Goal: Task Accomplishment & Management: Use online tool/utility

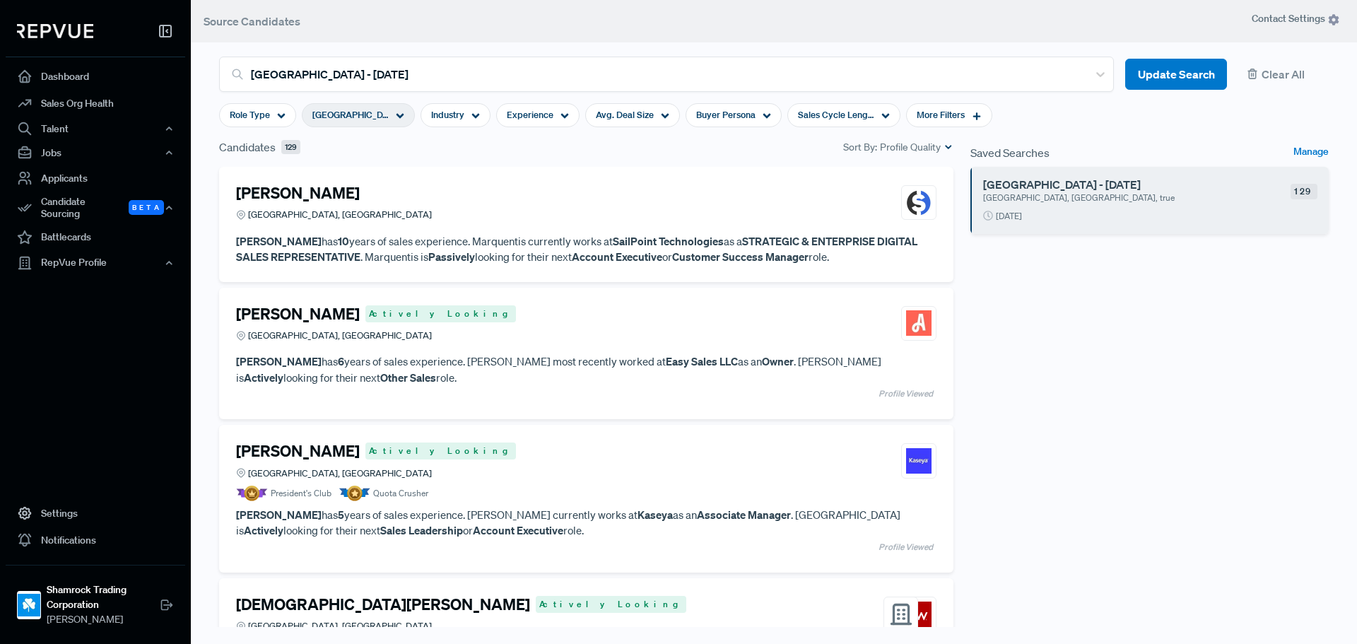
click at [342, 206] on div "[PERSON_NAME] [GEOGRAPHIC_DATA], [GEOGRAPHIC_DATA]" at bounding box center [334, 203] width 196 height 38
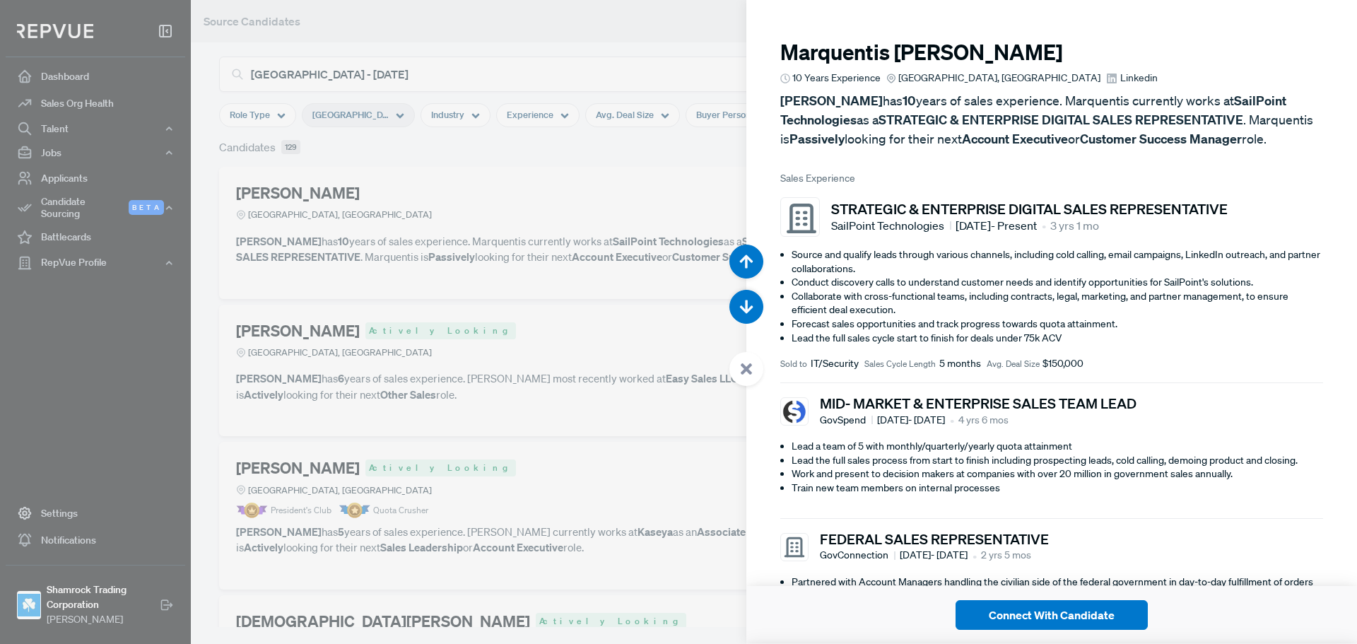
click at [1120, 76] on span "Linkedin" at bounding box center [1138, 78] width 37 height 15
click at [642, 286] on div at bounding box center [678, 322] width 1357 height 644
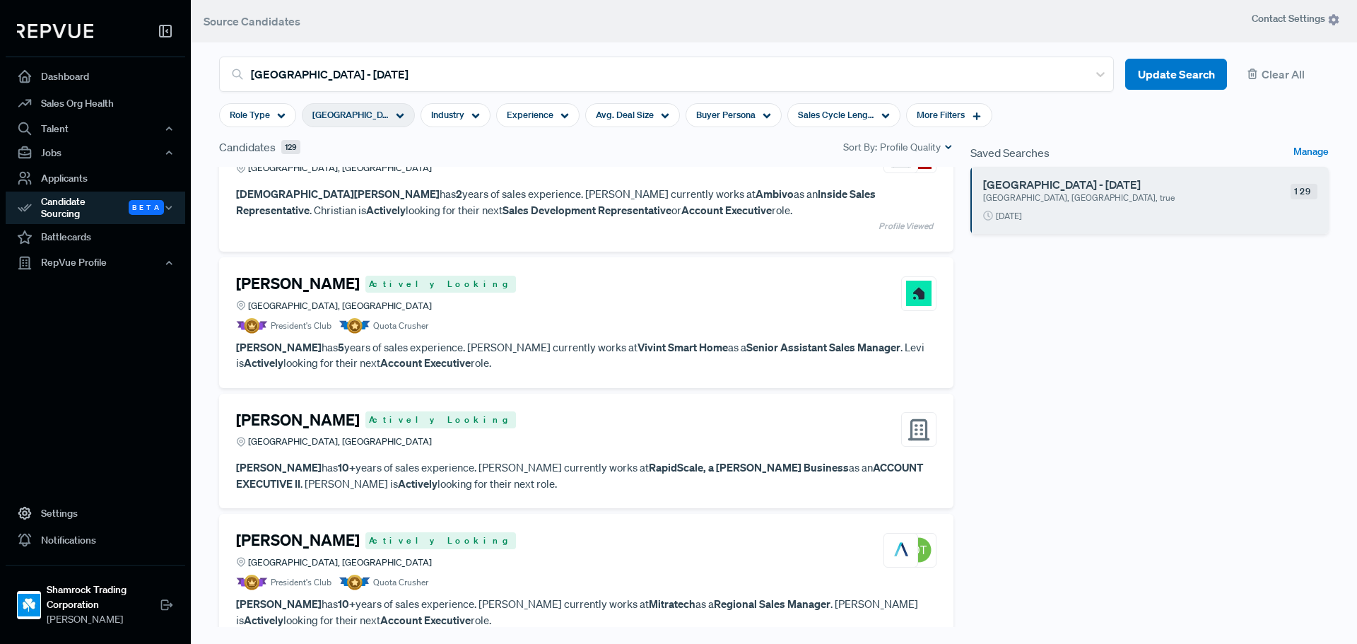
scroll to position [495, 0]
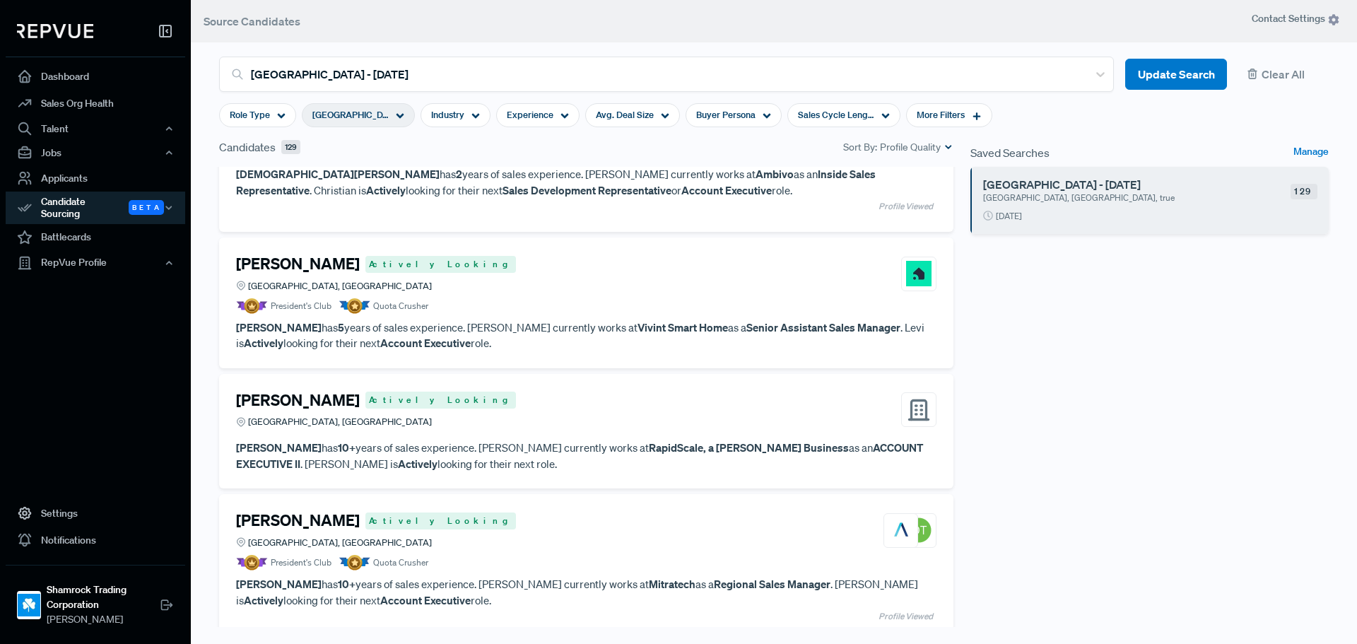
click at [448, 275] on div "[PERSON_NAME] Actively Looking [GEOGRAPHIC_DATA], [GEOGRAPHIC_DATA]" at bounding box center [586, 273] width 700 height 38
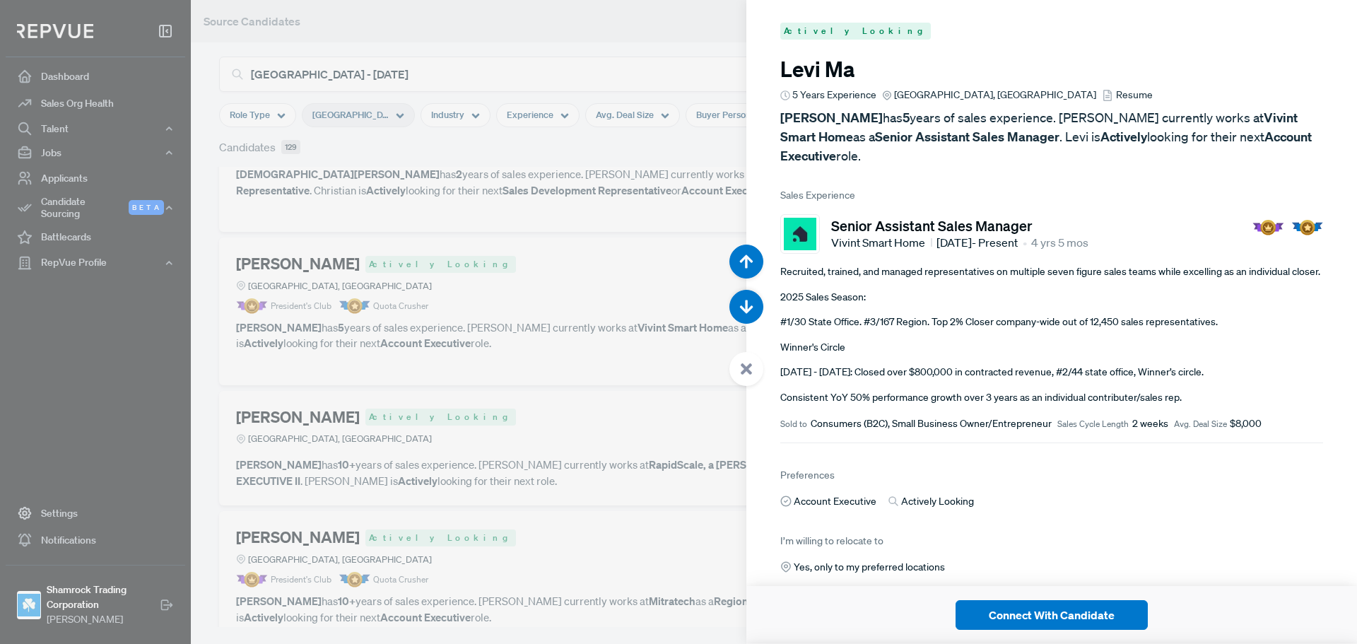
click at [1116, 95] on span "Resume" at bounding box center [1134, 95] width 37 height 15
click at [750, 374] on use at bounding box center [745, 368] width 11 height 11
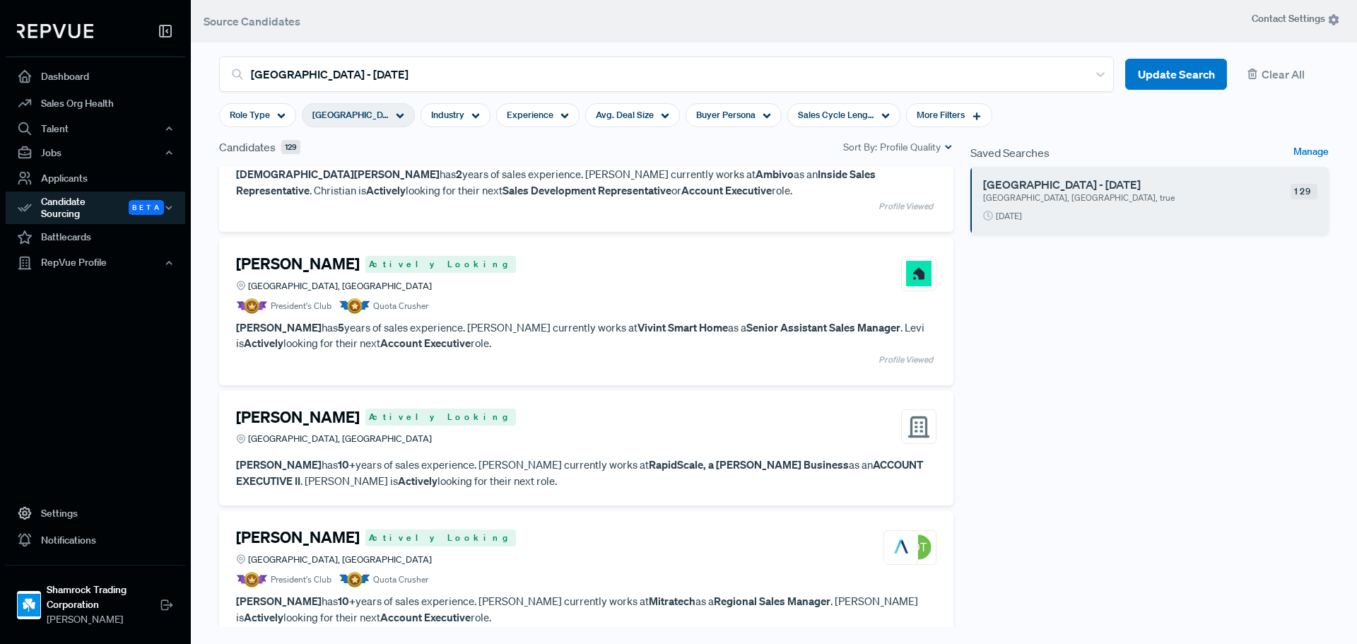
click at [285, 425] on h4 "[PERSON_NAME]" at bounding box center [298, 417] width 124 height 18
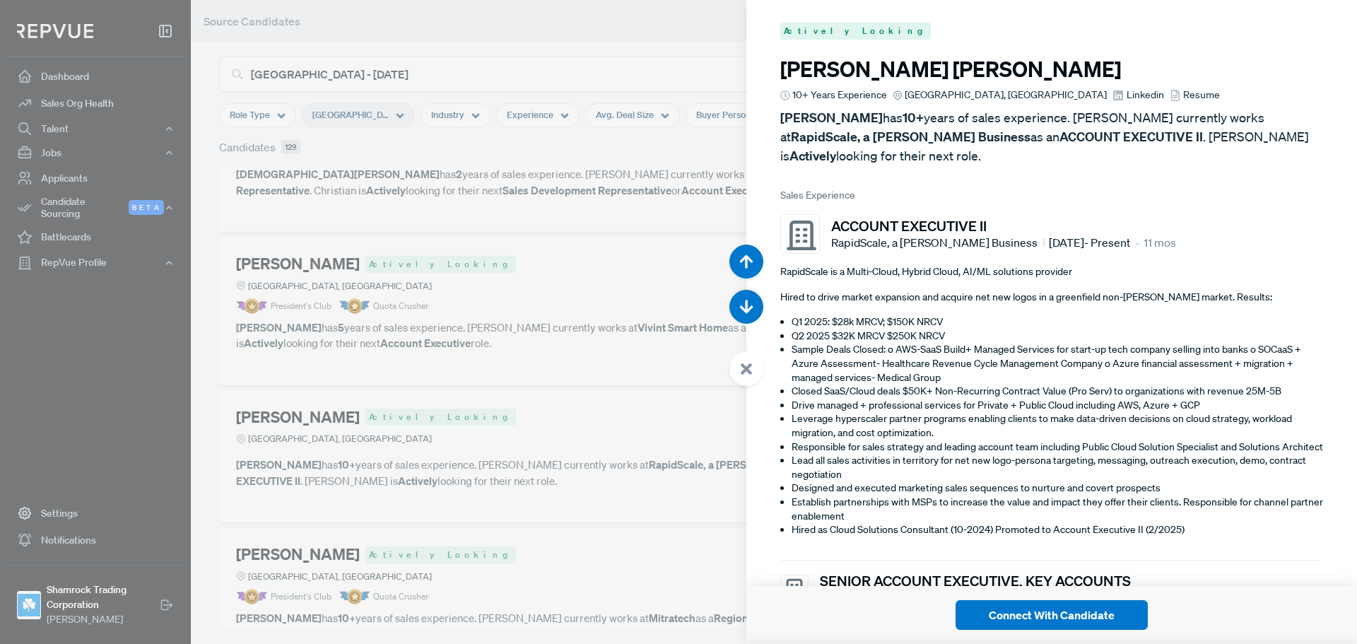
click at [1126, 95] on span "Linkedin" at bounding box center [1144, 95] width 37 height 15
click at [1183, 90] on span "Resume" at bounding box center [1201, 95] width 37 height 15
click at [743, 372] on use at bounding box center [745, 368] width 11 height 11
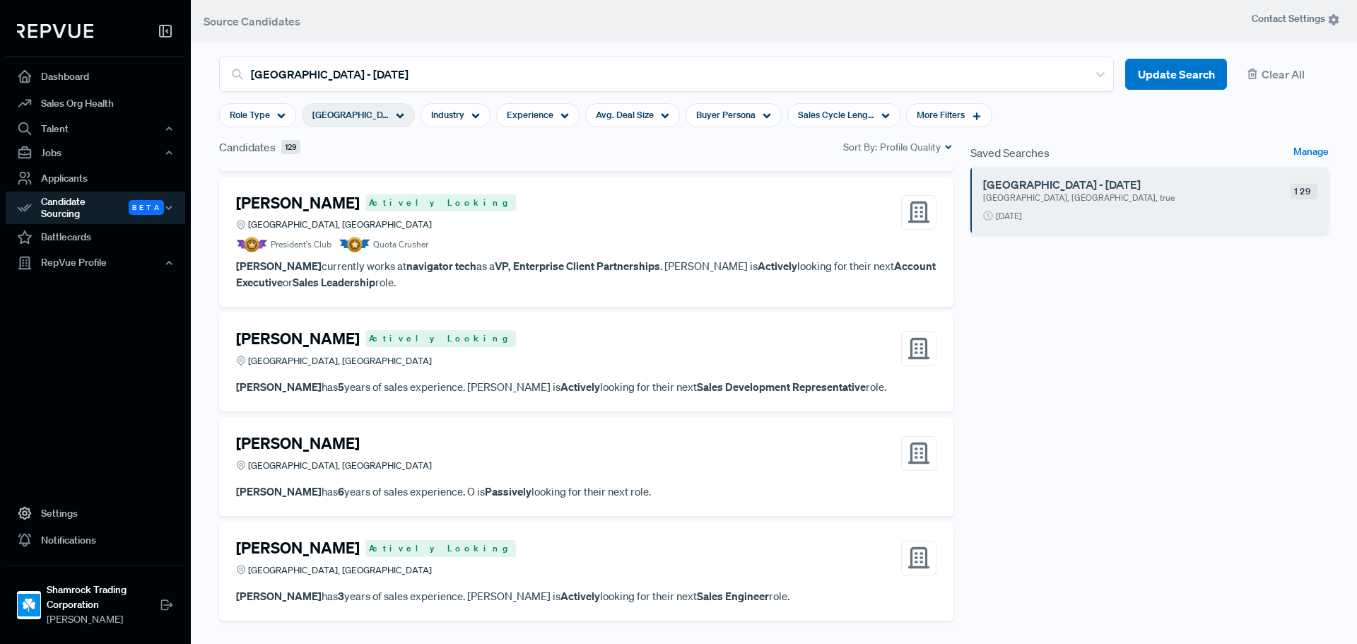
scroll to position [8125, 0]
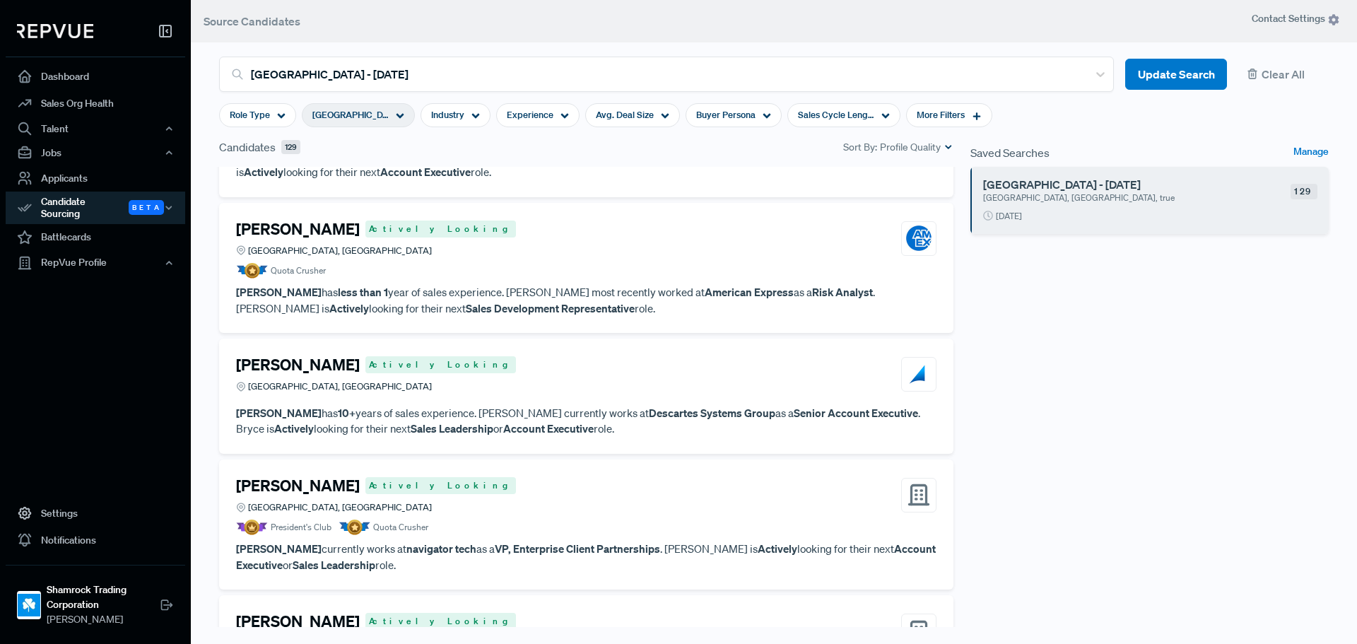
click at [319, 238] on h4 "[PERSON_NAME]" at bounding box center [298, 229] width 124 height 18
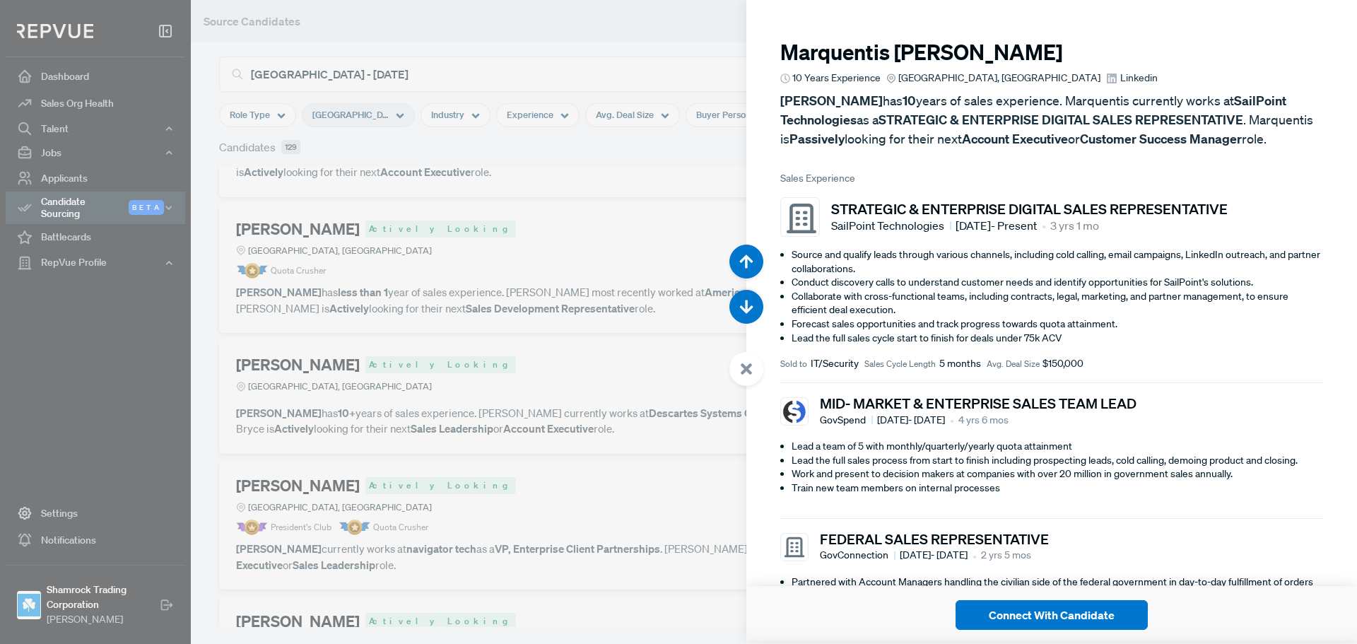
scroll to position [41194, 0]
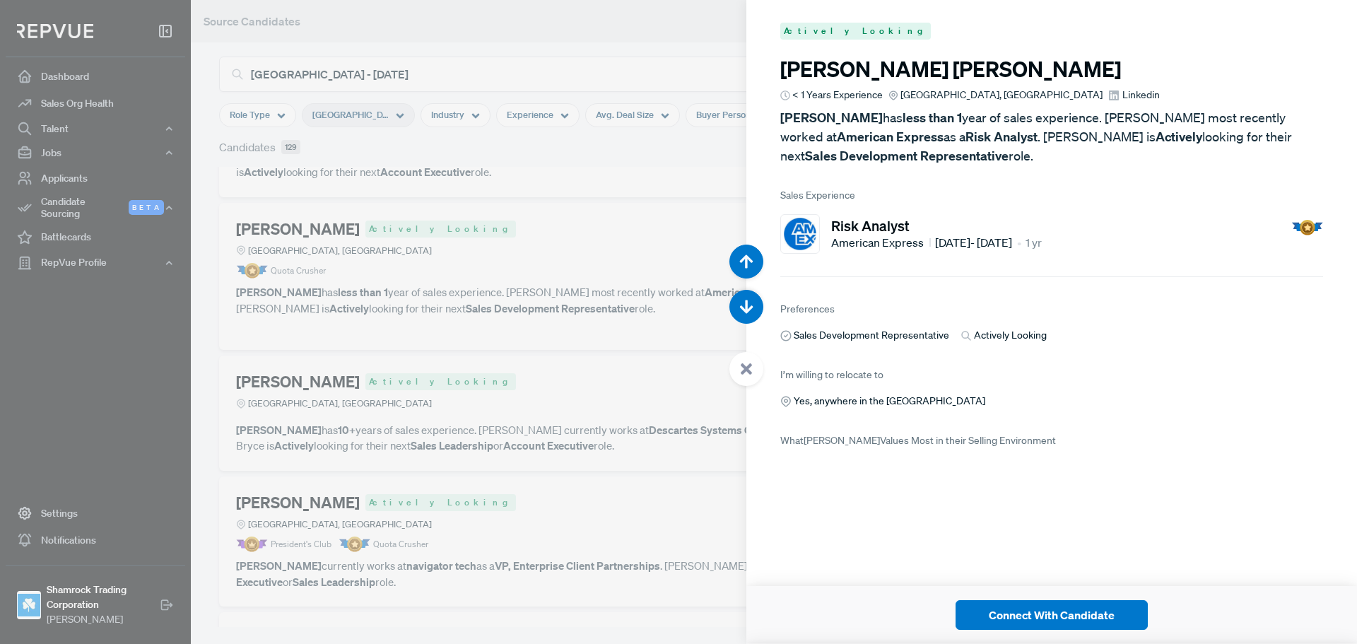
click at [621, 431] on div at bounding box center [678, 322] width 1357 height 644
